Goal: Task Accomplishment & Management: Manage account settings

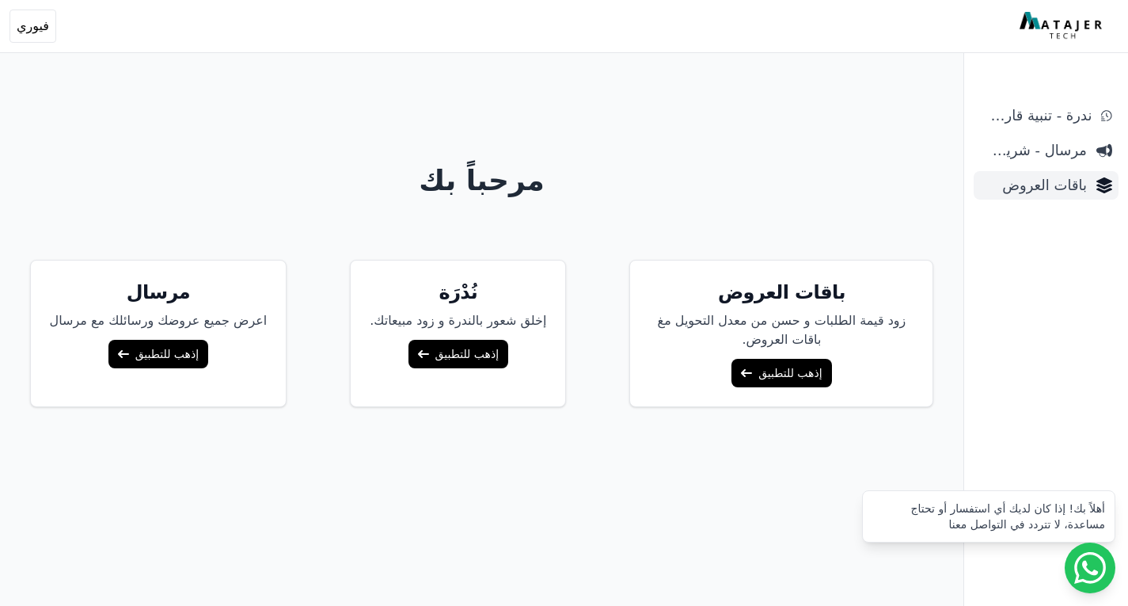
click at [1058, 187] on span "باقات العروض" at bounding box center [1033, 185] width 107 height 22
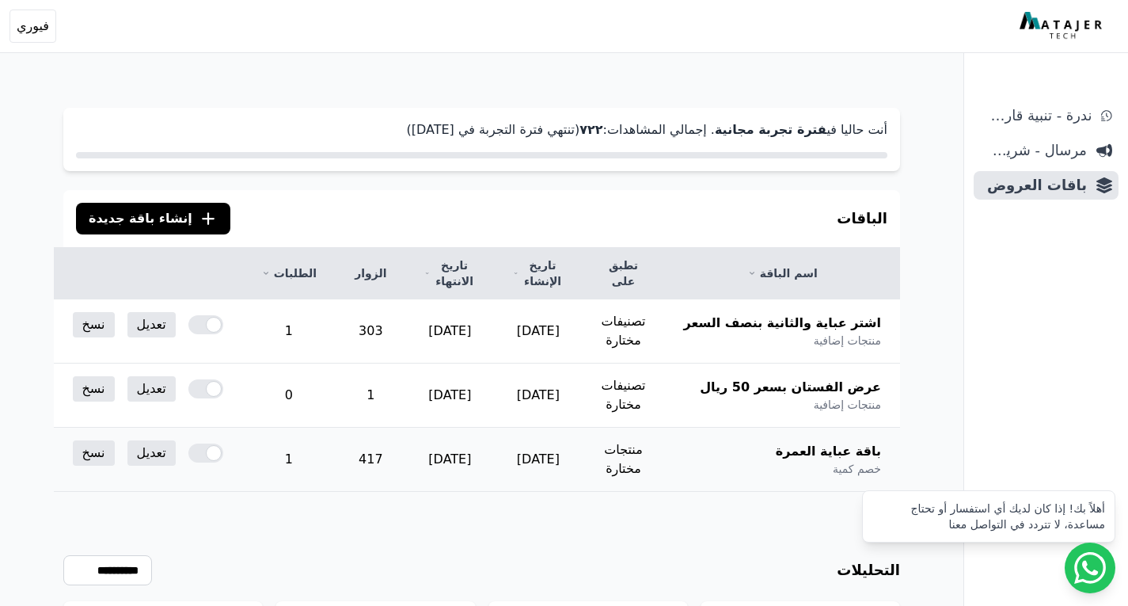
click at [370, 452] on td "417" at bounding box center [371, 459] width 70 height 64
click at [441, 448] on td "[DATE]" at bounding box center [449, 459] width 89 height 64
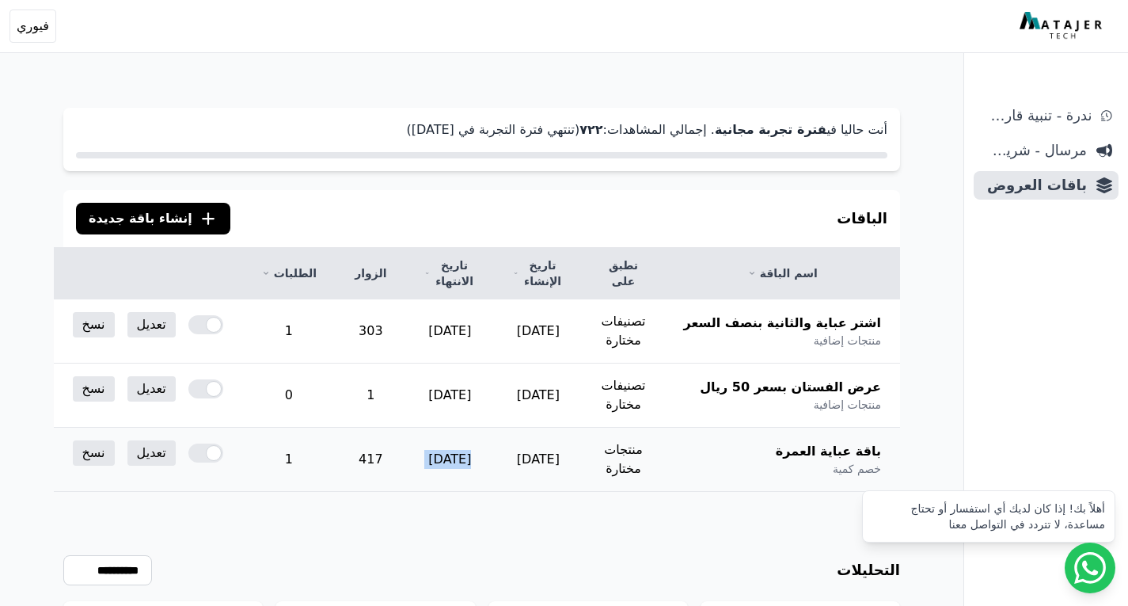
click at [441, 448] on td "[DATE]" at bounding box center [449, 459] width 89 height 64
click at [549, 453] on td "[DATE]" at bounding box center [538, 459] width 88 height 64
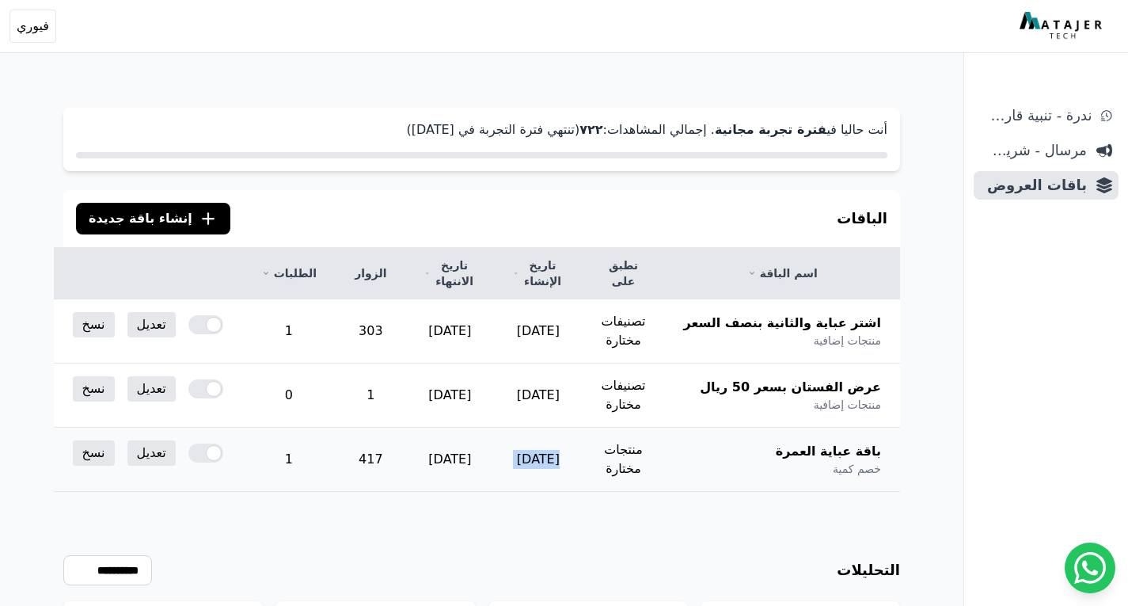
click at [549, 453] on td "[DATE]" at bounding box center [538, 459] width 88 height 64
click at [655, 452] on td "منتجات مختارة" at bounding box center [623, 459] width 82 height 64
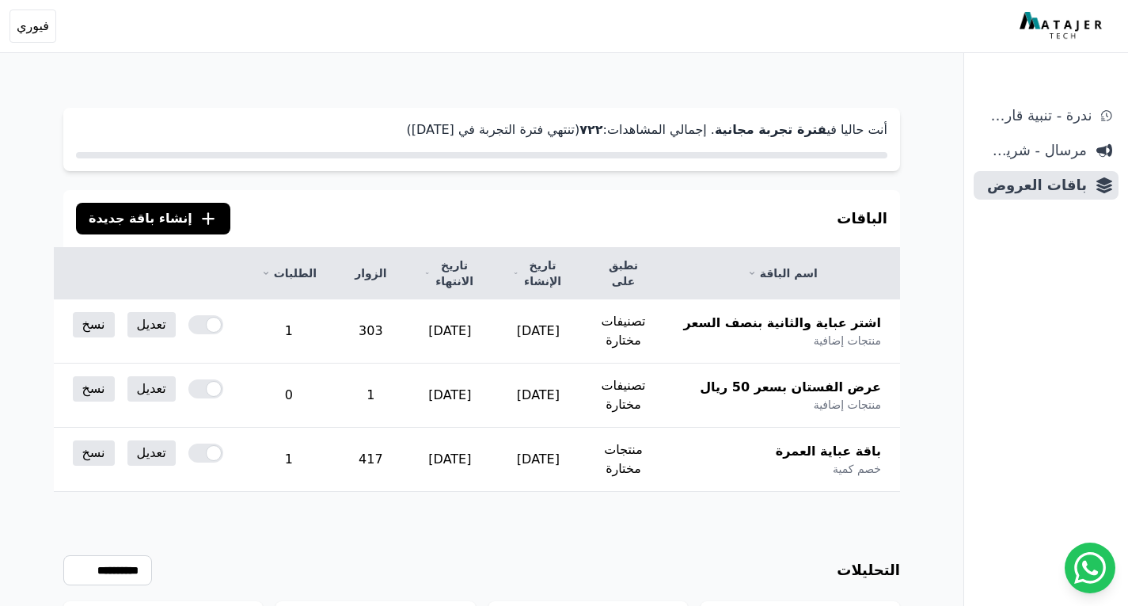
click at [768, 536] on div "**********" at bounding box center [481, 603] width 837 height 223
click at [161, 341] on td "تعديل نسخ" at bounding box center [148, 324] width 188 height 51
click at [162, 317] on link "تعديل" at bounding box center [151, 324] width 48 height 25
click at [151, 334] on link "تعديل" at bounding box center [151, 324] width 48 height 25
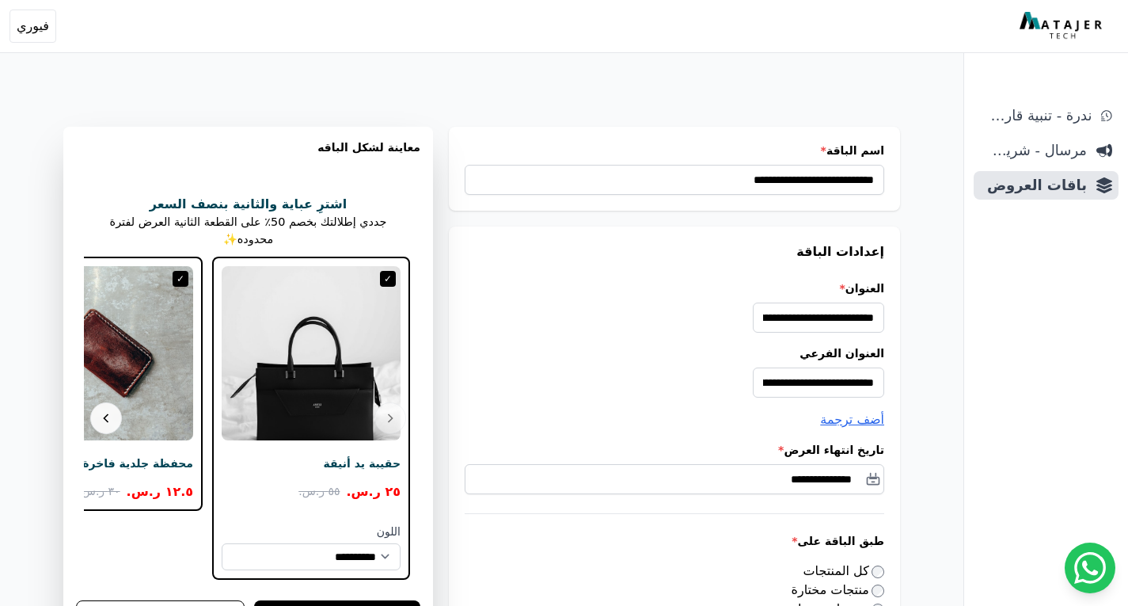
select select "*********"
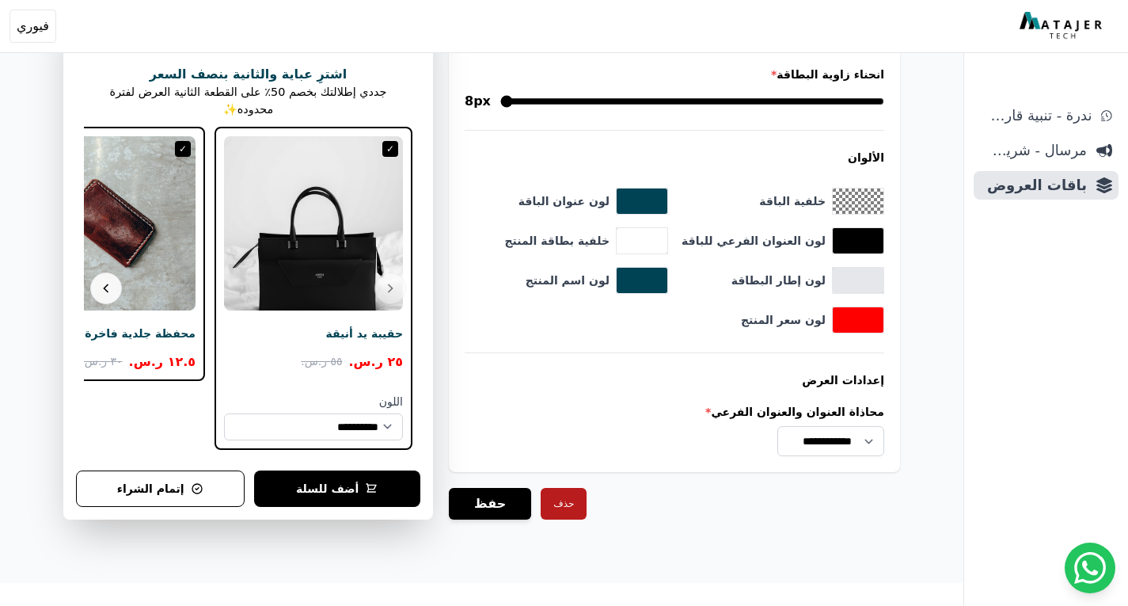
scroll to position [1587, 0]
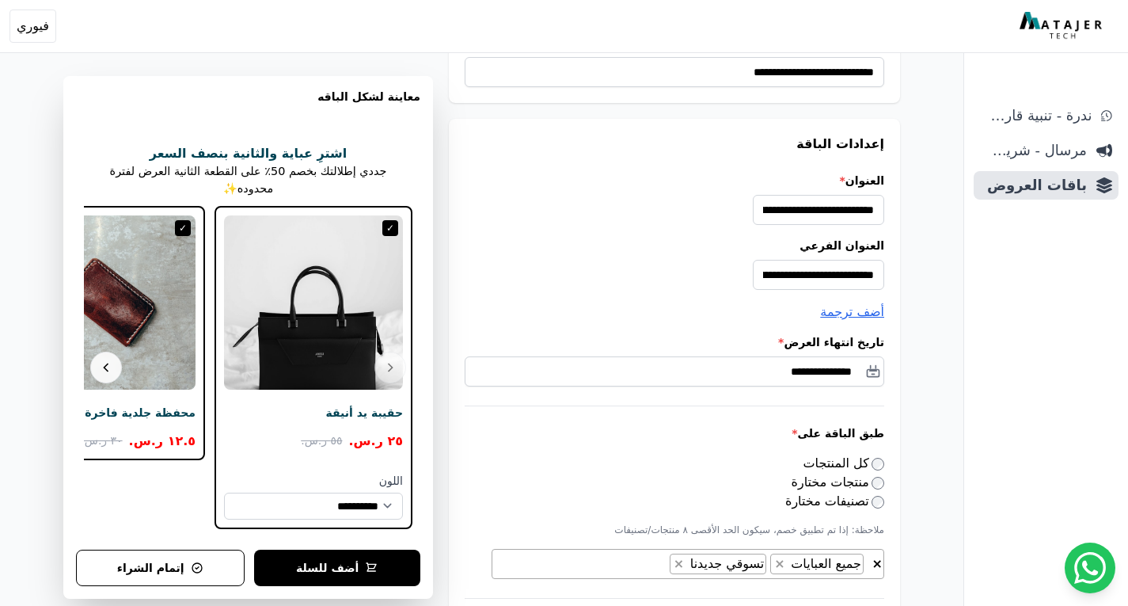
scroll to position [0, 0]
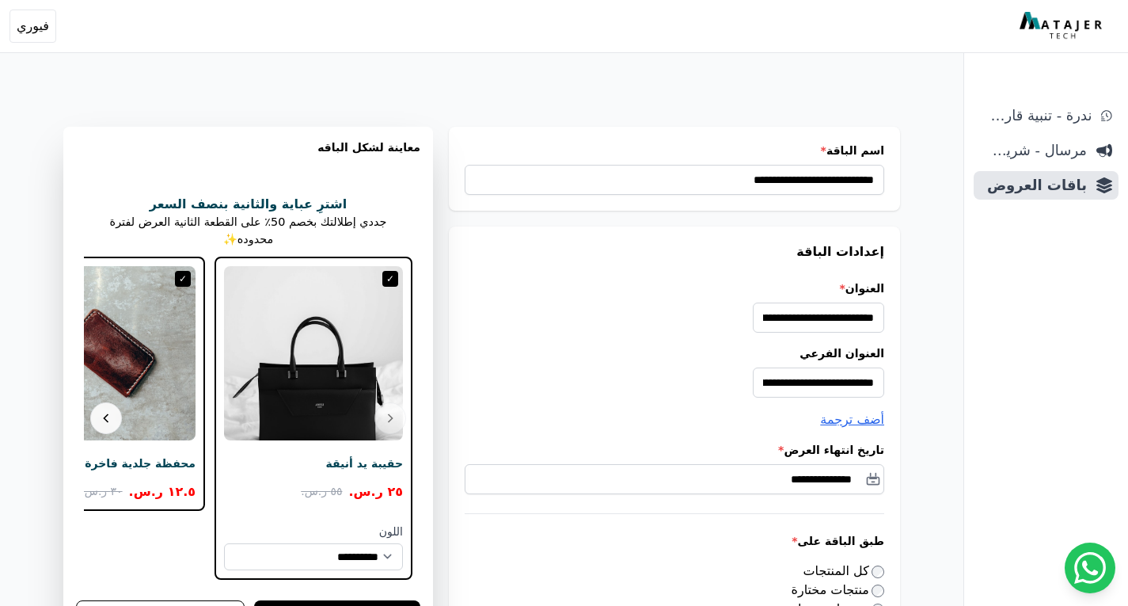
click at [1076, 31] on img at bounding box center [1063, 26] width 86 height 28
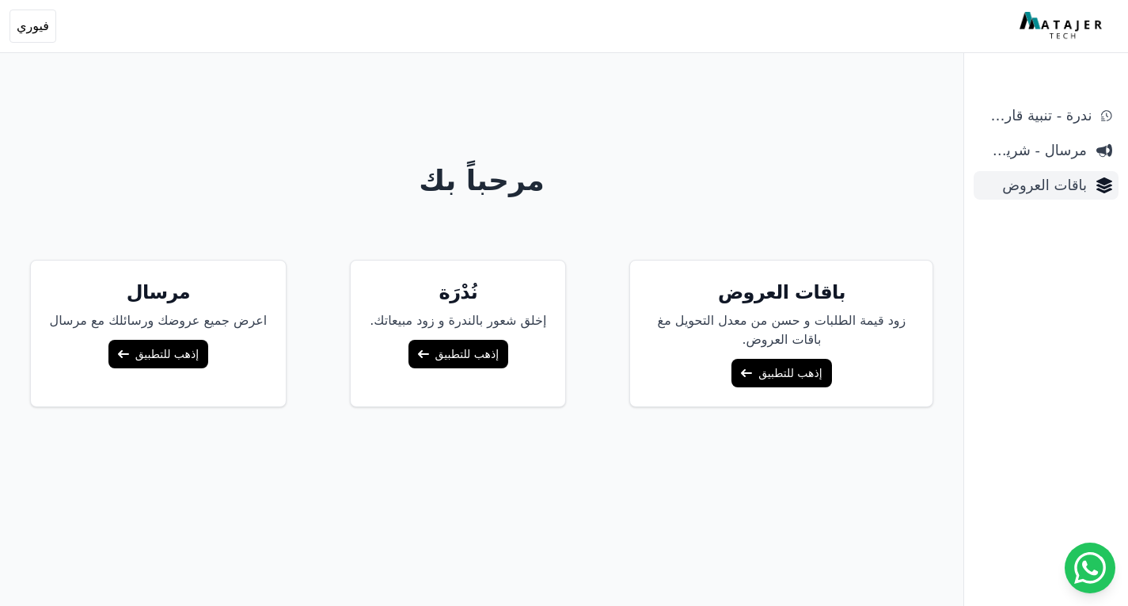
click at [1062, 187] on span "باقات العروض" at bounding box center [1033, 185] width 107 height 22
